Goal: Task Accomplishment & Management: Manage account settings

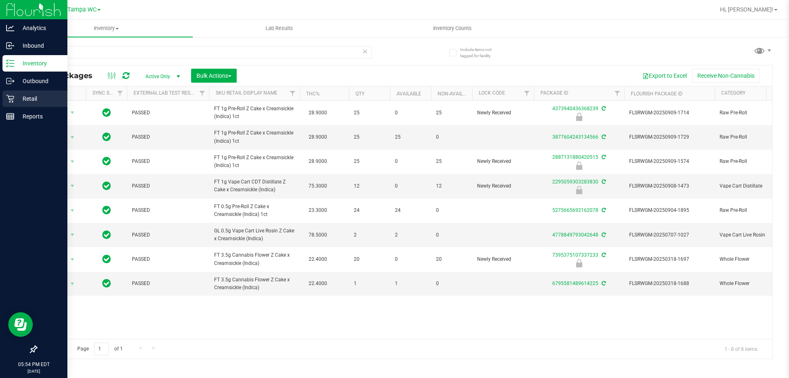
click at [19, 93] on div "Retail" at bounding box center [34, 98] width 65 height 16
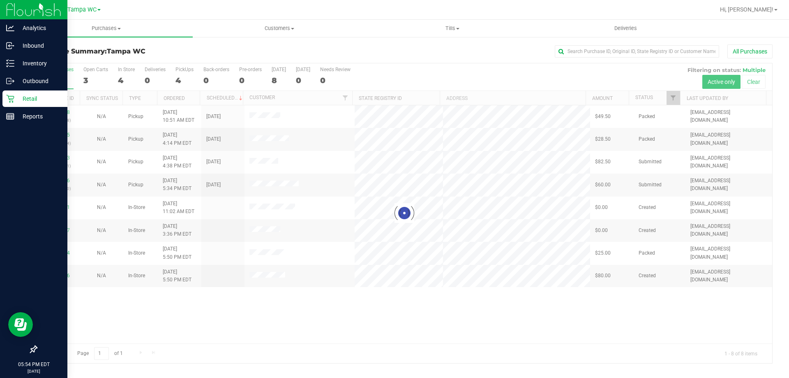
drag, startPoint x: 304, startPoint y: 327, endPoint x: 299, endPoint y: 327, distance: 5.3
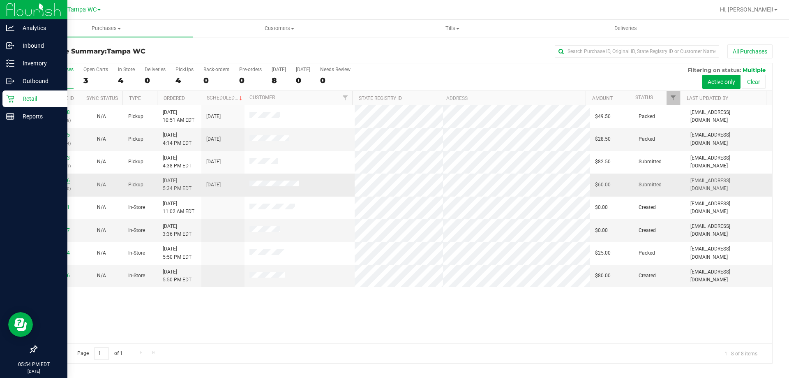
click at [58, 181] on link "11985926" at bounding box center [58, 181] width 23 height 6
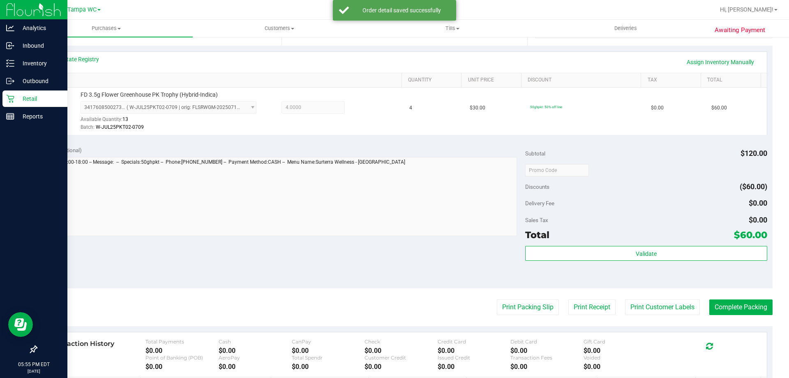
scroll to position [199, 0]
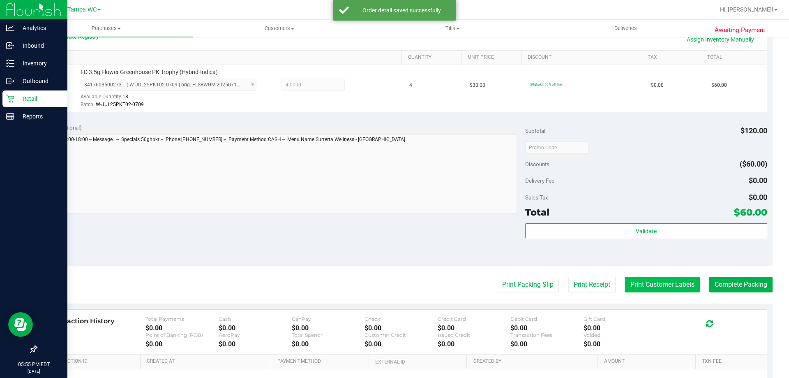
click at [646, 281] on button "Print Customer Labels" at bounding box center [662, 285] width 75 height 16
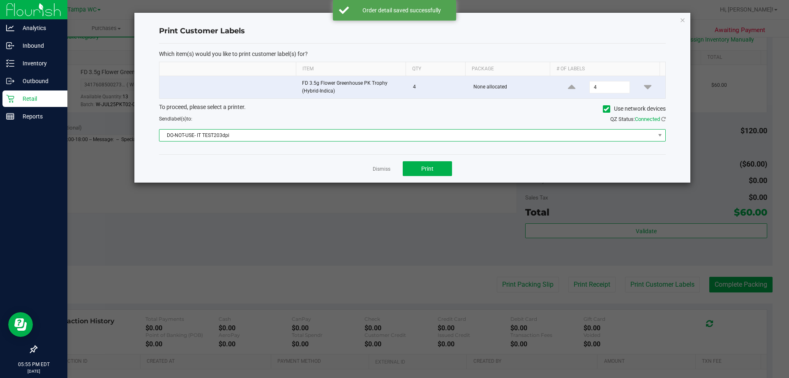
click at [380, 137] on span "DO-NOT-USE- IT TEST203dpi" at bounding box center [408, 136] width 496 height 12
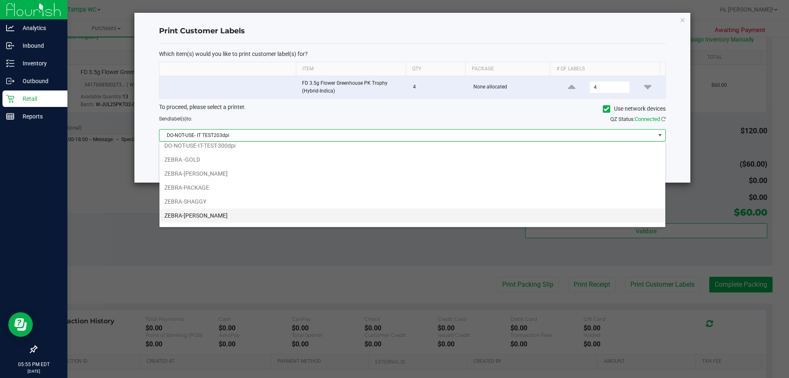
scroll to position [30, 0]
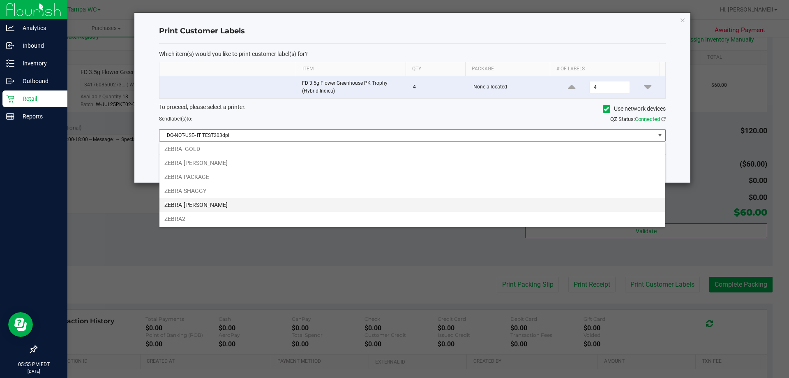
click at [196, 204] on li "ZEBRA-[PERSON_NAME]" at bounding box center [413, 205] width 506 height 14
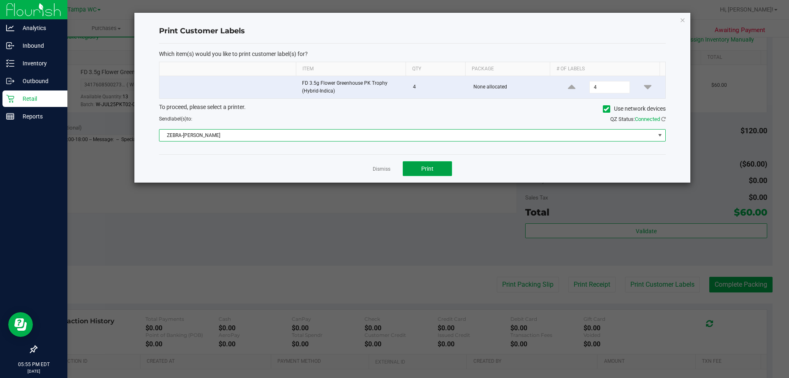
click at [431, 167] on span "Print" at bounding box center [427, 168] width 12 height 7
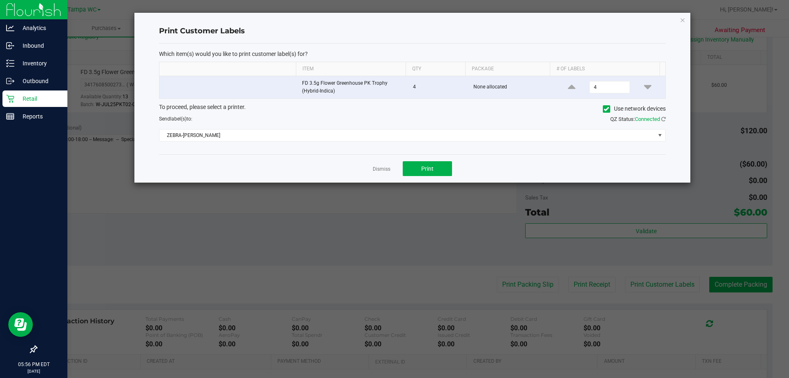
click at [384, 173] on app-cancel-button "Dismiss" at bounding box center [382, 168] width 18 height 9
click at [382, 167] on link "Dismiss" at bounding box center [382, 169] width 18 height 7
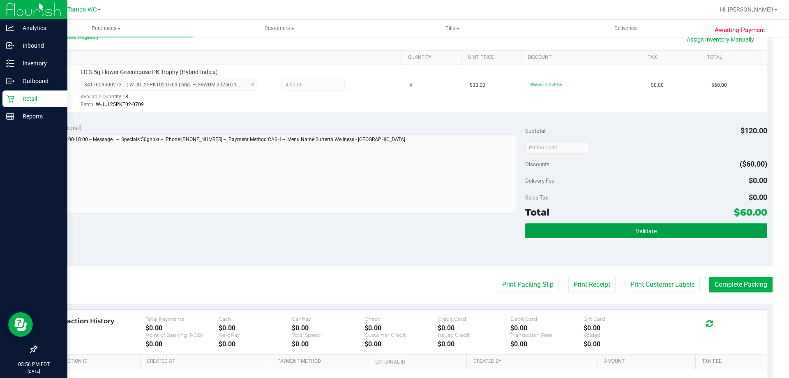
click at [654, 227] on button "Validate" at bounding box center [646, 230] width 242 height 15
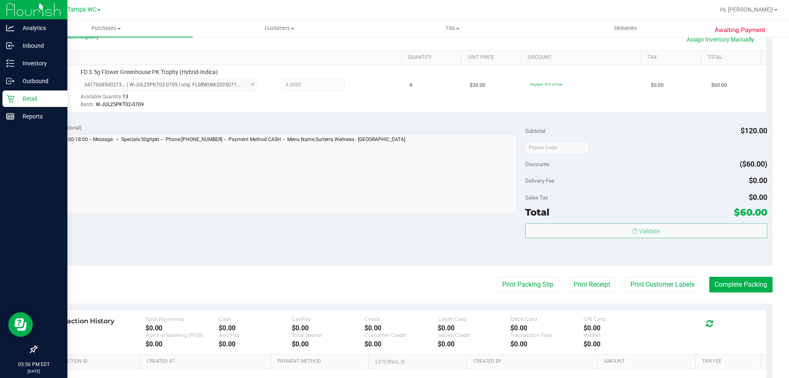
click at [661, 204] on body "Analytics Inbound Inventory Outbound Retail Reports 05:56 PM EDT [DATE] 09/21 T…" at bounding box center [394, 189] width 789 height 378
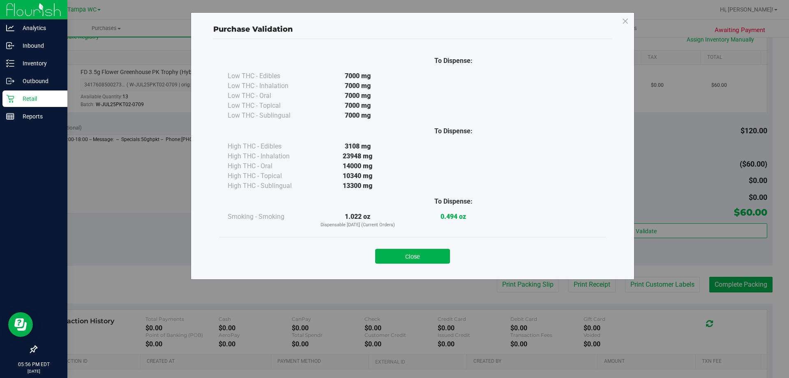
click at [410, 244] on div "Close" at bounding box center [413, 253] width 374 height 21
click at [411, 251] on button "Close" at bounding box center [412, 256] width 75 height 15
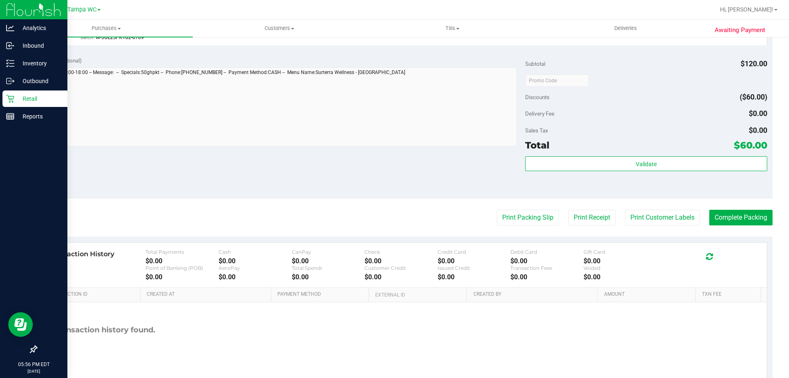
scroll to position [294, 0]
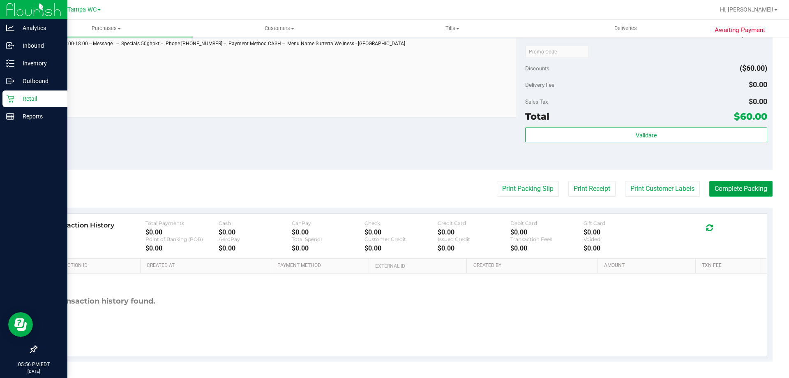
click at [727, 188] on button "Complete Packing" at bounding box center [741, 189] width 63 height 16
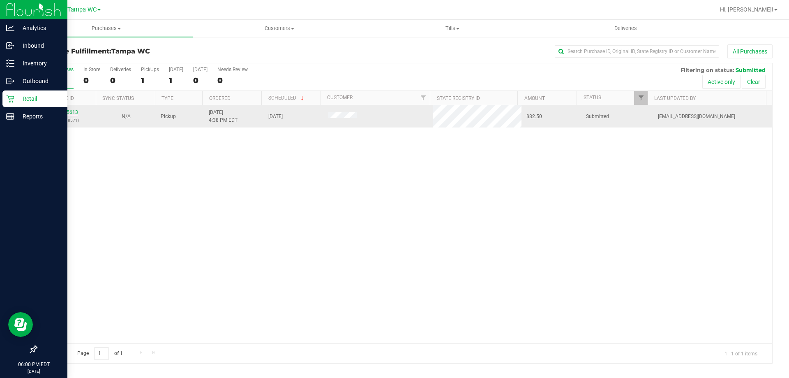
click at [59, 112] on link "11985613" at bounding box center [66, 112] width 23 height 6
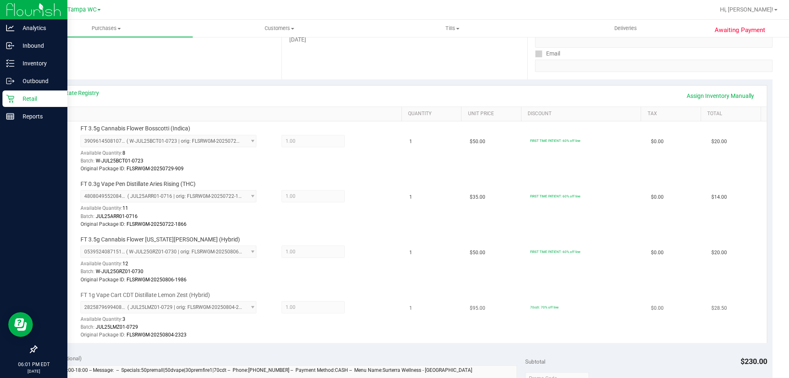
scroll to position [329, 0]
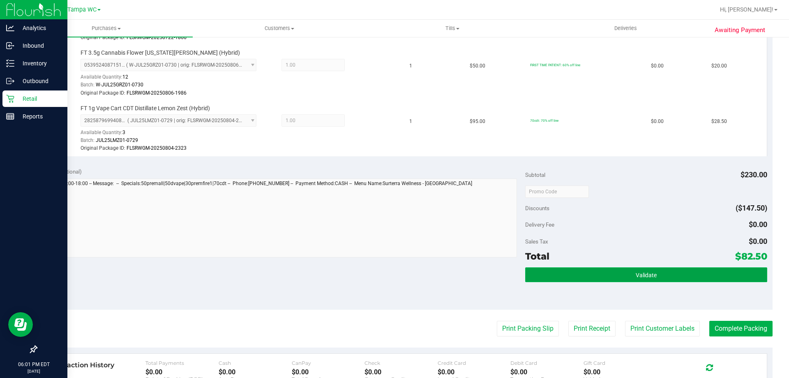
click at [646, 275] on span "Validate" at bounding box center [646, 275] width 21 height 7
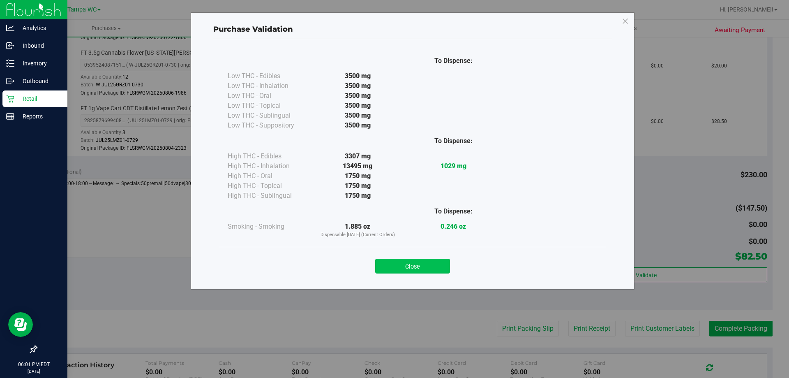
click at [435, 262] on button "Close" at bounding box center [412, 266] width 75 height 15
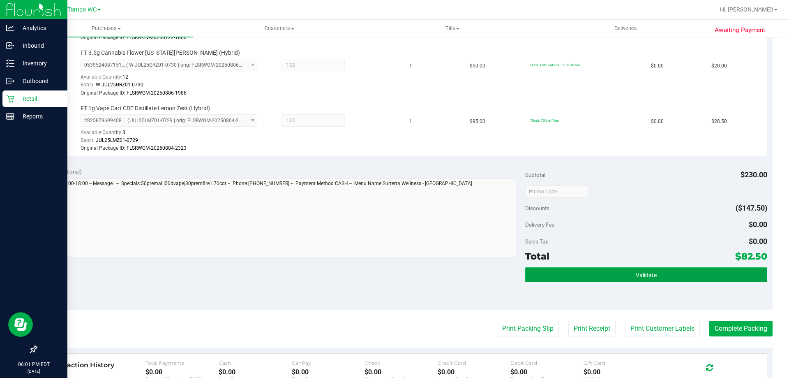
click at [724, 274] on button "Validate" at bounding box center [646, 274] width 242 height 15
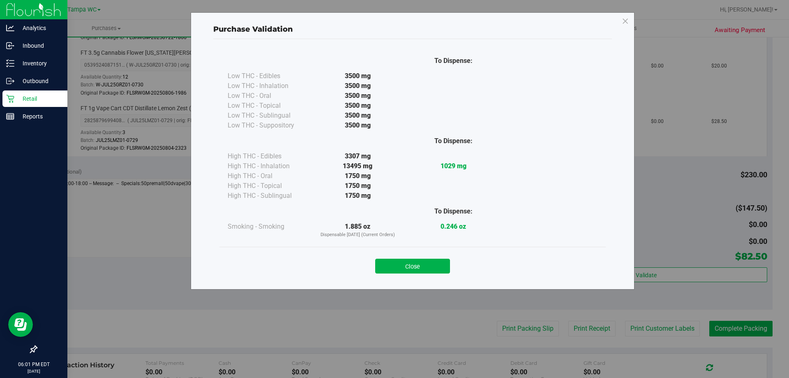
click at [422, 273] on div "Close" at bounding box center [413, 263] width 386 height 33
click at [363, 246] on div "To Dispense: Low THC - Edibles 3500 mg" at bounding box center [413, 148] width 386 height 197
click at [417, 254] on div "Close" at bounding box center [413, 263] width 374 height 21
click at [417, 257] on div "Close" at bounding box center [413, 263] width 374 height 21
click at [421, 268] on button "Close" at bounding box center [412, 266] width 75 height 15
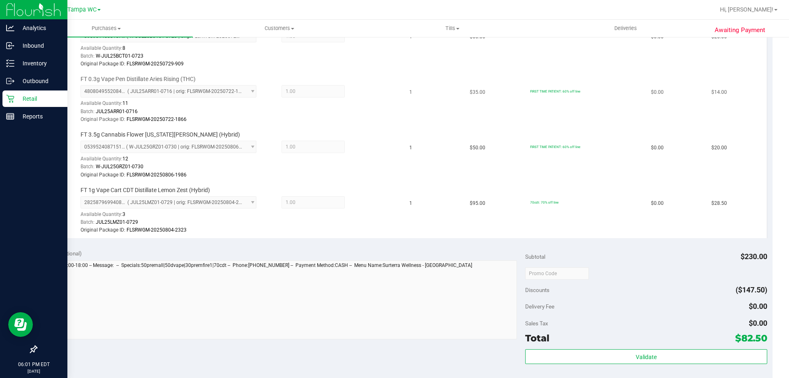
scroll to position [247, 0]
click at [7, 96] on icon at bounding box center [10, 99] width 8 height 8
